Goal: Find specific page/section: Find specific page/section

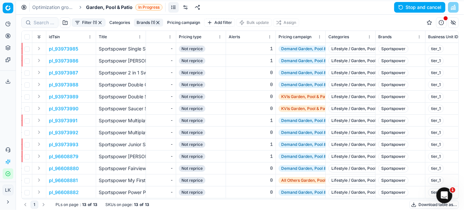
scroll to position [0, 768]
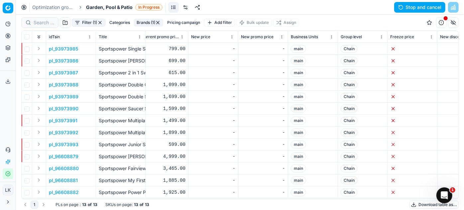
scroll to position [0, 348]
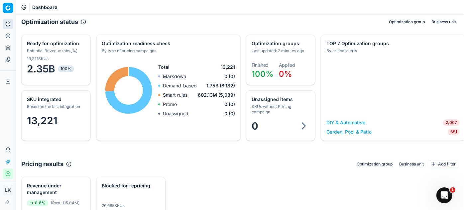
click at [225, 14] on div "Dashboard" at bounding box center [240, 7] width 448 height 15
click at [213, 7] on div "Dashboard" at bounding box center [240, 7] width 448 height 15
drag, startPoint x: 264, startPoint y: 10, endPoint x: 268, endPoint y: 9, distance: 3.8
click at [268, 9] on div "Dashboard" at bounding box center [240, 7] width 448 height 15
click at [267, 12] on div "Dashboard" at bounding box center [240, 7] width 448 height 15
